Goal: Task Accomplishment & Management: Use online tool/utility

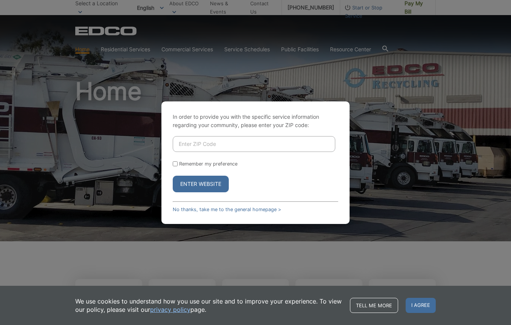
click at [213, 111] on div "In order to provide you with the specific service information regarding your co…" at bounding box center [256, 162] width 188 height 122
click at [215, 145] on input "Enter ZIP Code" at bounding box center [254, 144] width 163 height 16
type input "91905"
click at [173, 176] on button "Enter Website" at bounding box center [201, 184] width 56 height 17
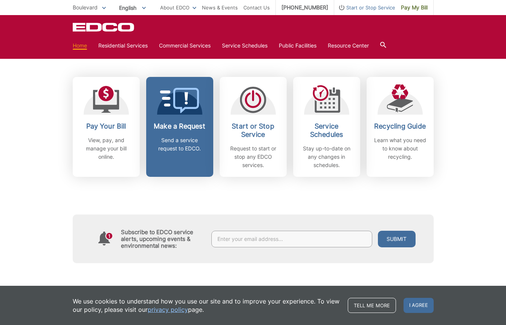
scroll to position [188, 0]
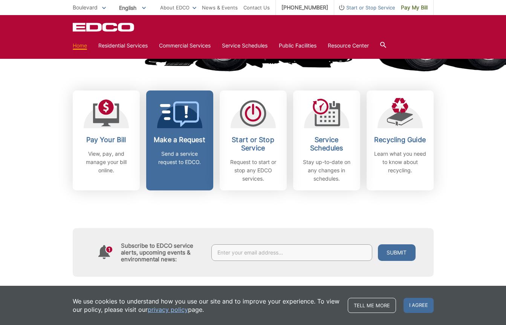
click at [187, 158] on p "Send a service request to EDCO." at bounding box center [180, 158] width 56 height 17
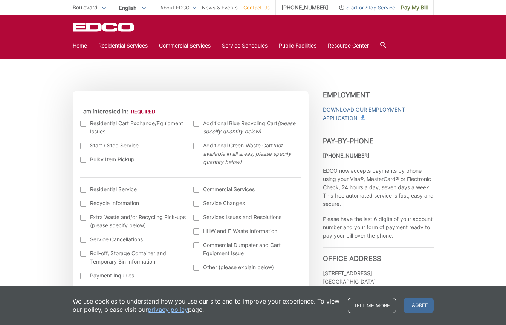
scroll to position [151, 0]
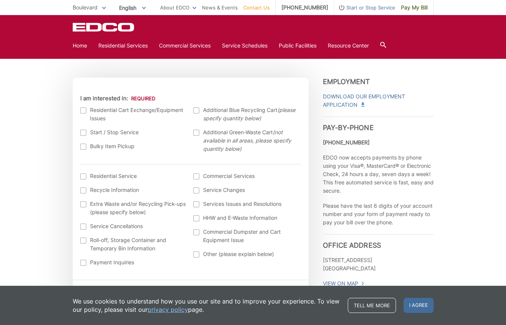
click at [88, 111] on label "Residential Cart Exchange/Equipment Issues" at bounding box center [133, 114] width 106 height 17
click at [0, 0] on input "I am interested in:" at bounding box center [0, 0] width 0 height 0
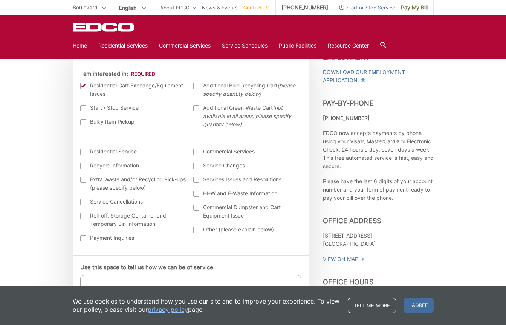
scroll to position [188, 0]
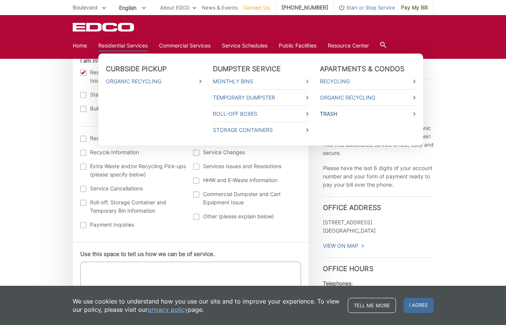
click at [344, 116] on link "Trash" at bounding box center [368, 114] width 96 height 8
